Goal: Find specific page/section: Find specific page/section

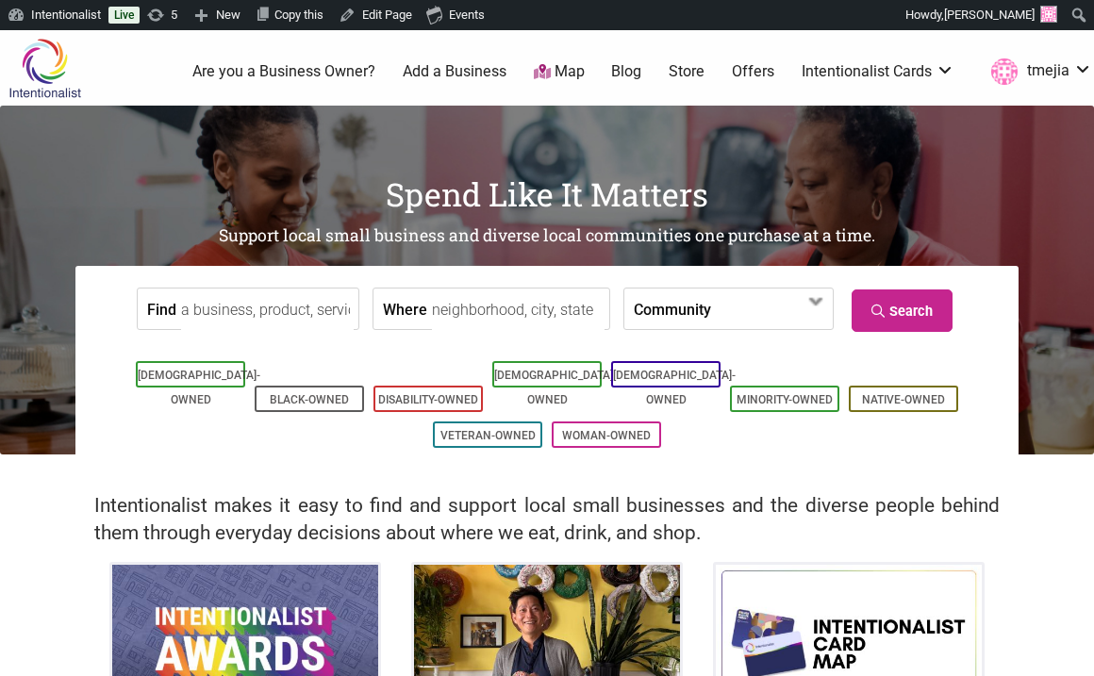
click at [257, 307] on input "Find" at bounding box center [267, 310] width 173 height 42
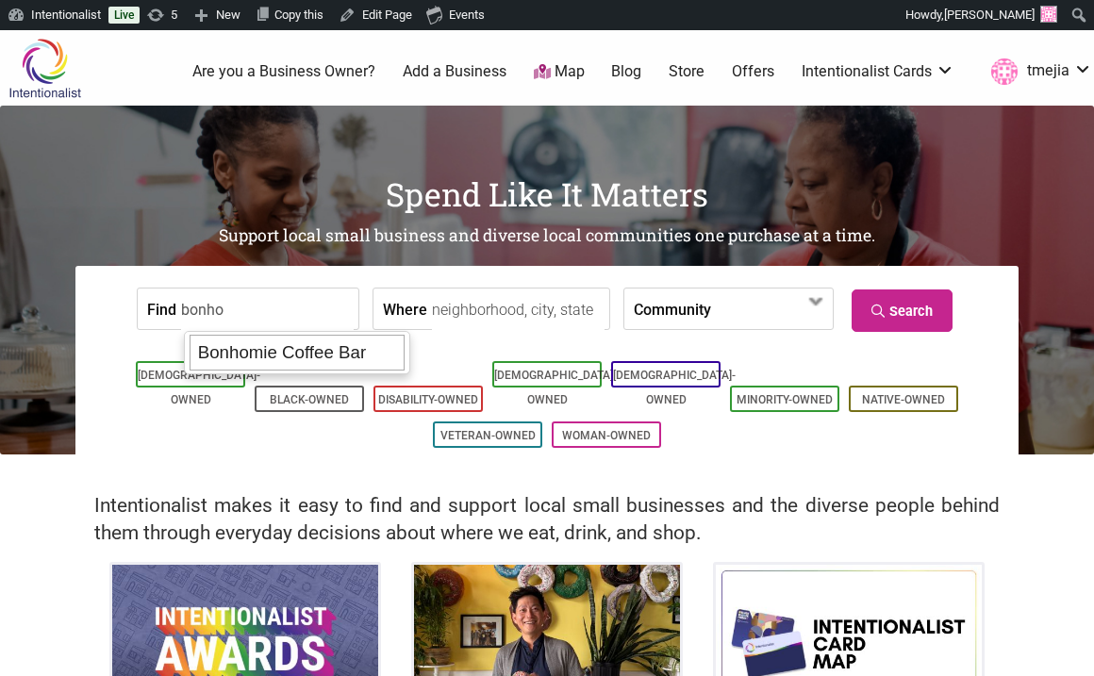
click at [258, 355] on div "Bonhomie Coffee Bar" at bounding box center [297, 353] width 215 height 36
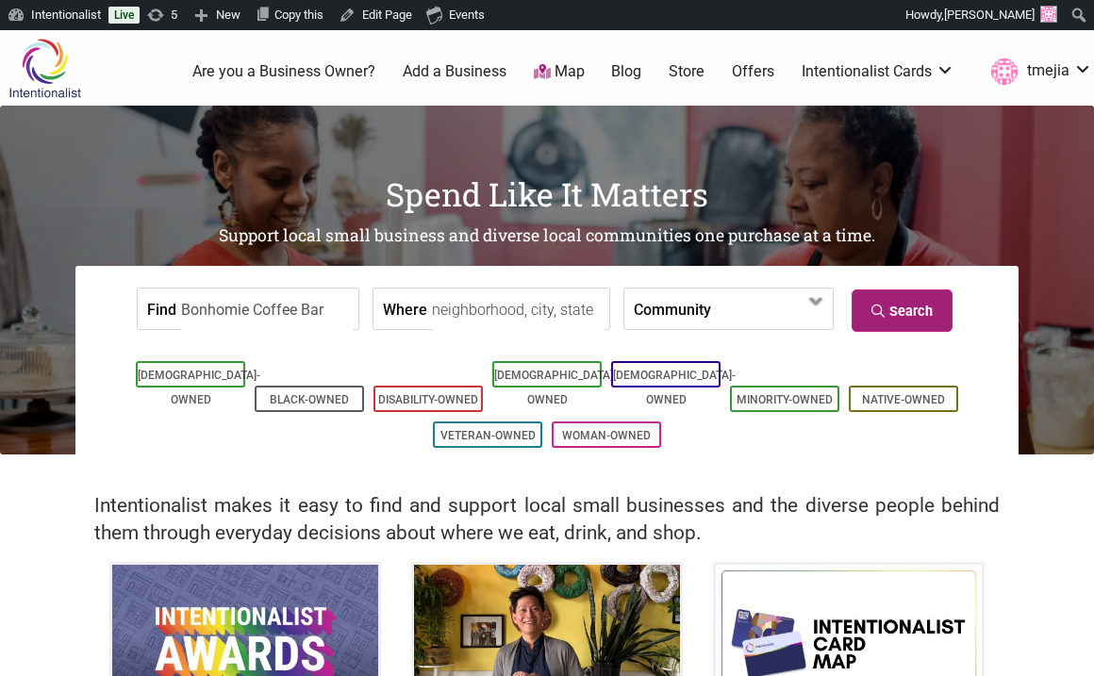
type input "Bonhomie Coffee Bar"
click at [893, 323] on link "Search" at bounding box center [902, 311] width 101 height 42
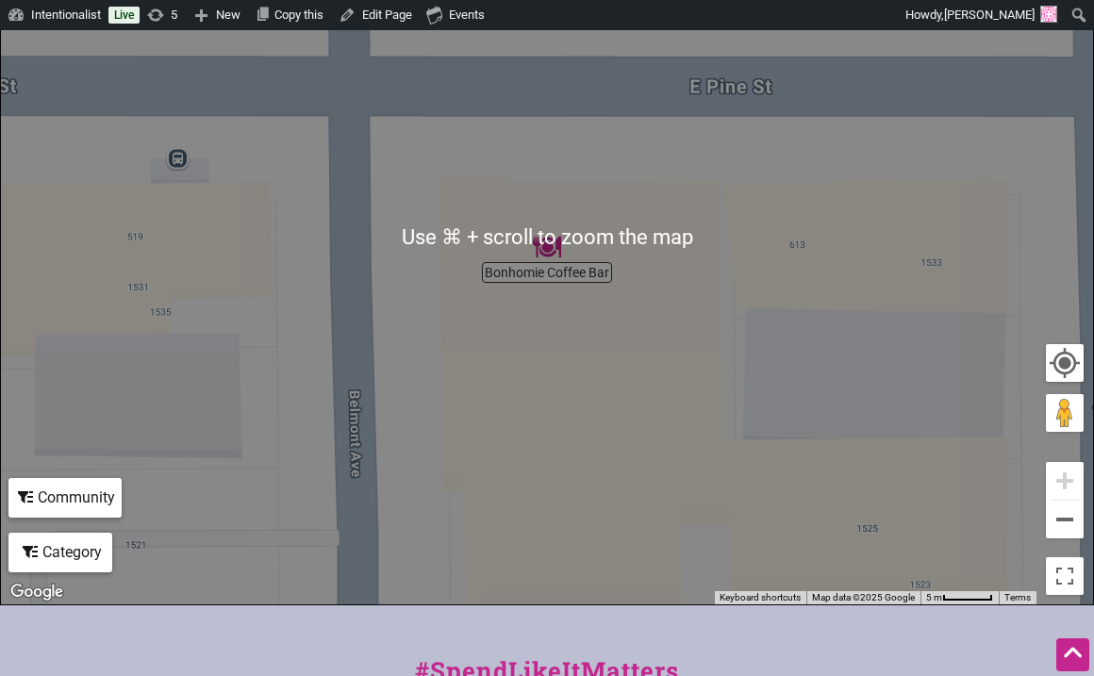
scroll to position [419, 0]
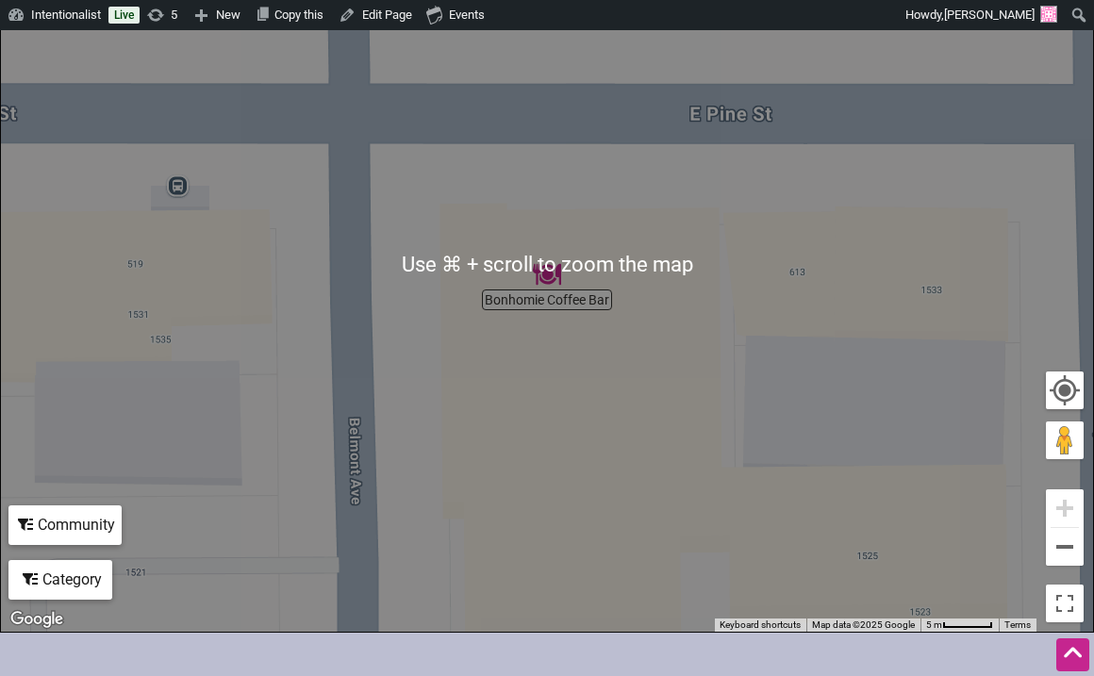
click at [540, 267] on img "Bonhomie Coffee Bar" at bounding box center [547, 274] width 28 height 28
